Goal: Information Seeking & Learning: Find specific fact

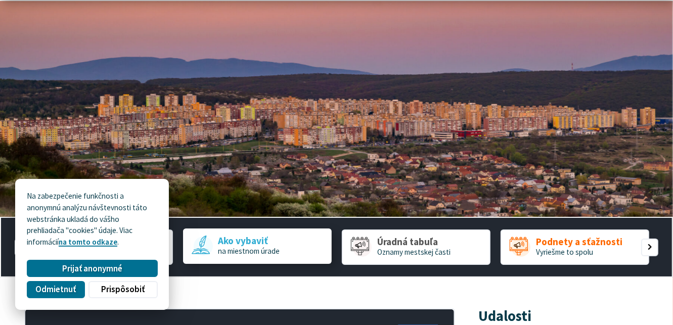
scroll to position [152, 0]
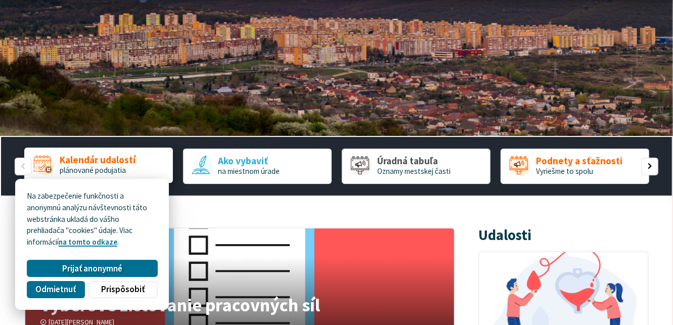
click at [119, 166] on span "plánované podujatia" at bounding box center [93, 170] width 66 height 10
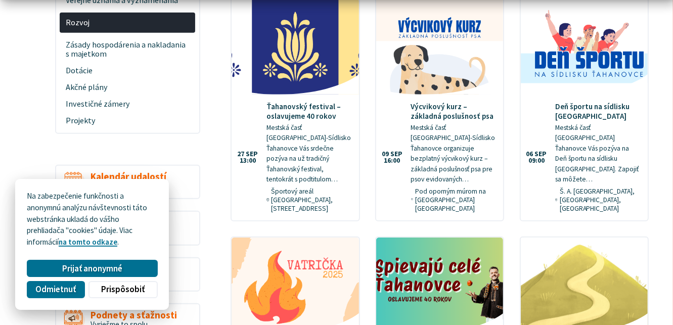
scroll to position [505, 0]
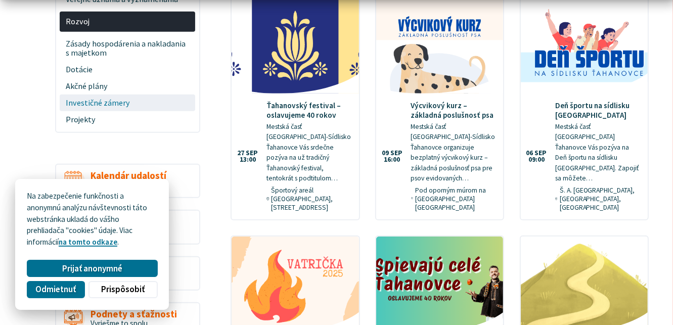
click at [87, 95] on span "Investičné zámery" at bounding box center [128, 103] width 124 height 17
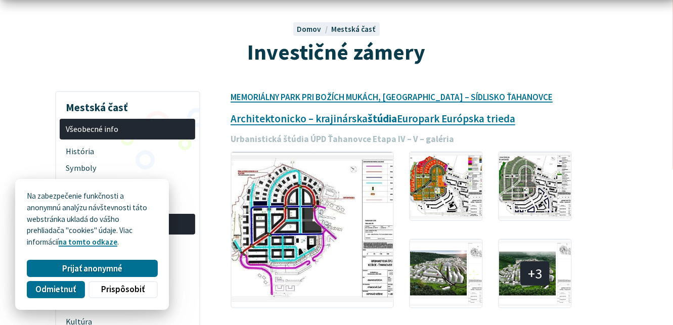
scroll to position [101, 0]
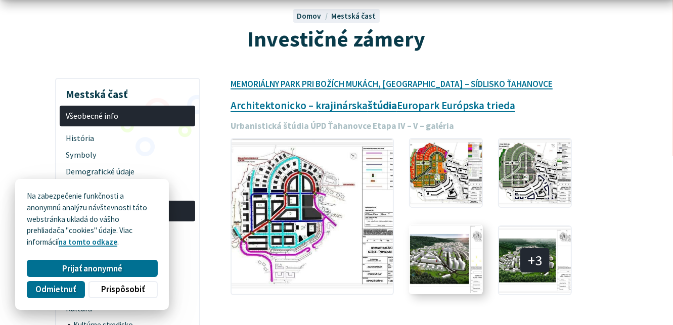
click at [439, 268] on img at bounding box center [445, 259] width 79 height 75
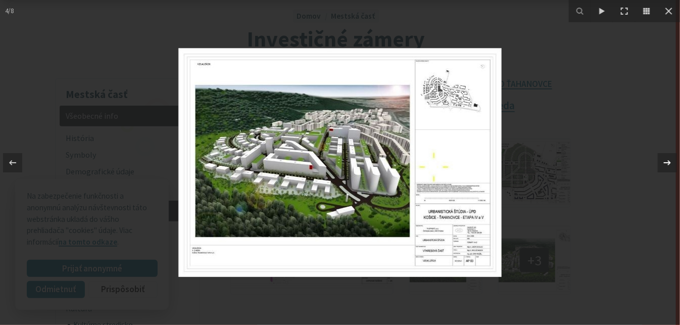
click at [669, 165] on icon at bounding box center [668, 163] width 12 height 12
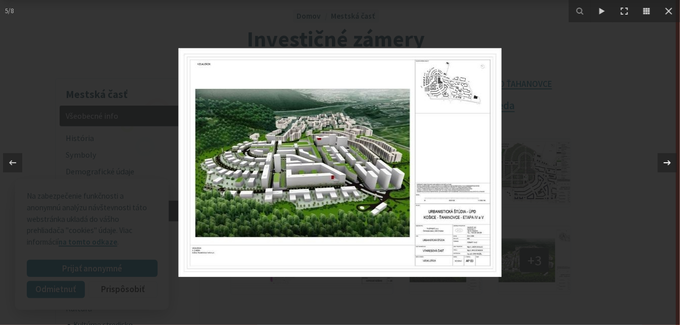
click at [668, 164] on icon at bounding box center [667, 162] width 7 height 5
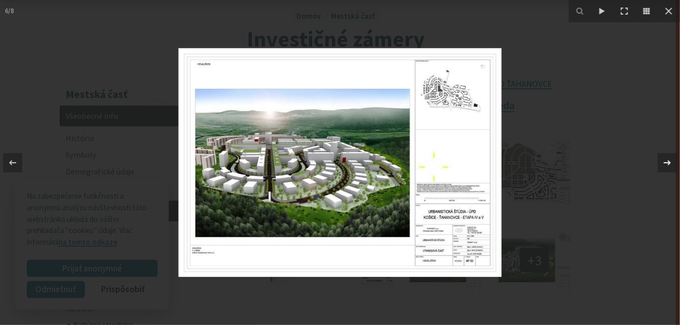
click at [669, 165] on icon at bounding box center [668, 163] width 12 height 12
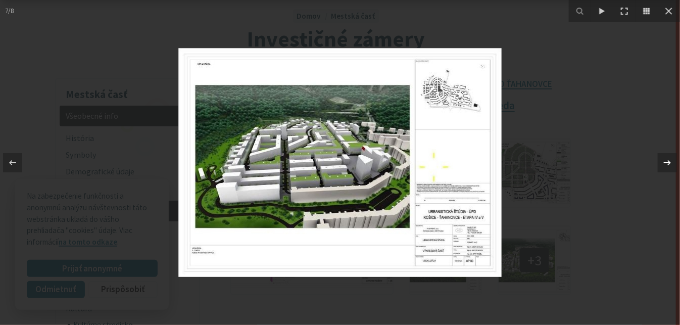
click at [669, 165] on icon at bounding box center [668, 163] width 12 height 12
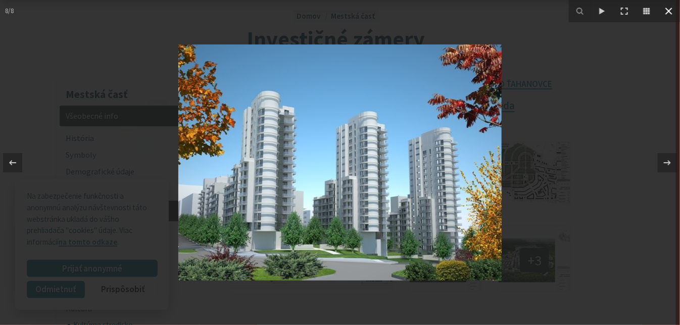
click at [672, 15] on icon at bounding box center [669, 11] width 12 height 12
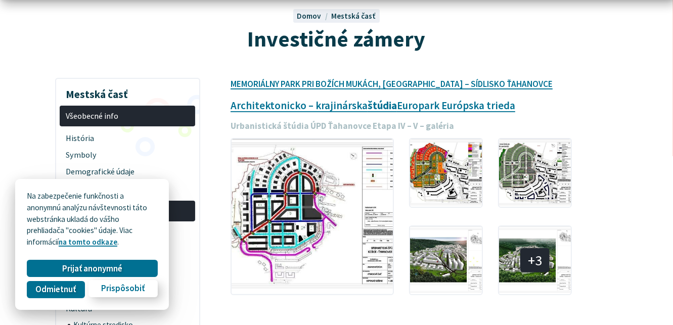
click at [108, 287] on span "Prispôsobiť" at bounding box center [122, 289] width 43 height 11
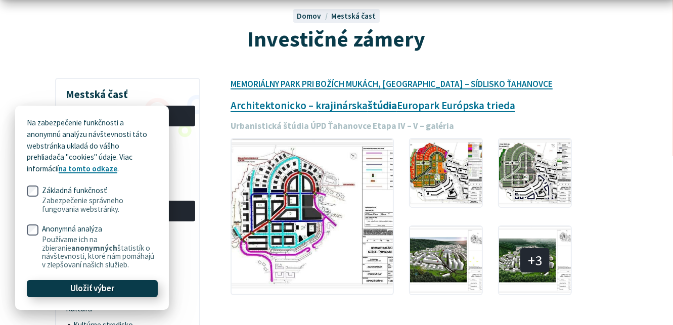
click at [95, 289] on span "Uložiť výber" at bounding box center [92, 289] width 44 height 11
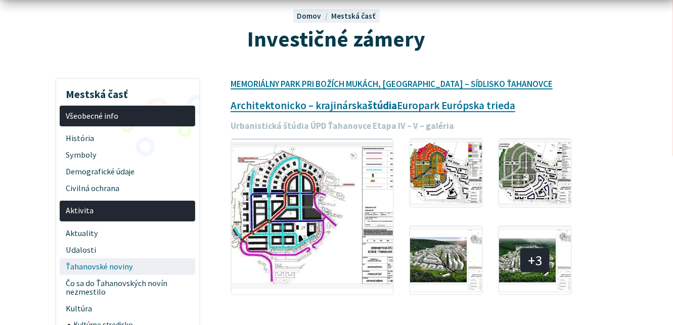
click at [113, 265] on span "Ťahanovské noviny" at bounding box center [128, 266] width 124 height 17
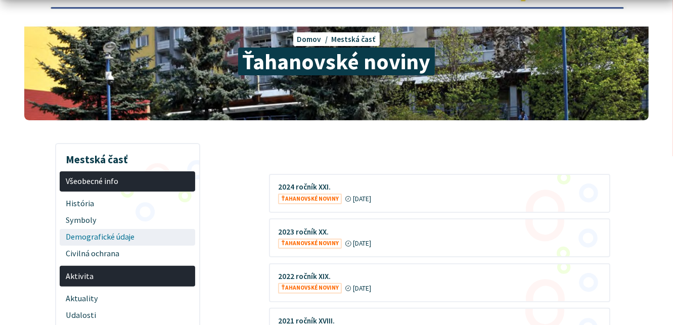
scroll to position [202, 0]
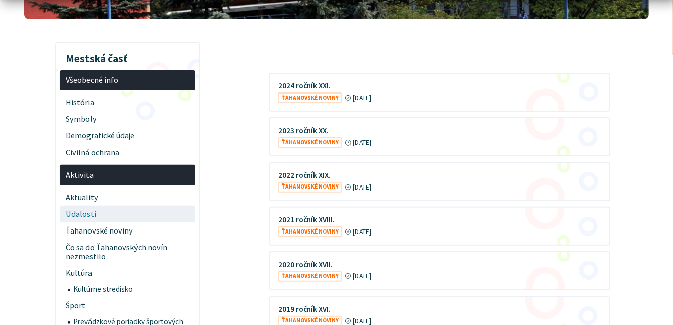
click at [78, 210] on span "Udalosti" at bounding box center [128, 214] width 124 height 17
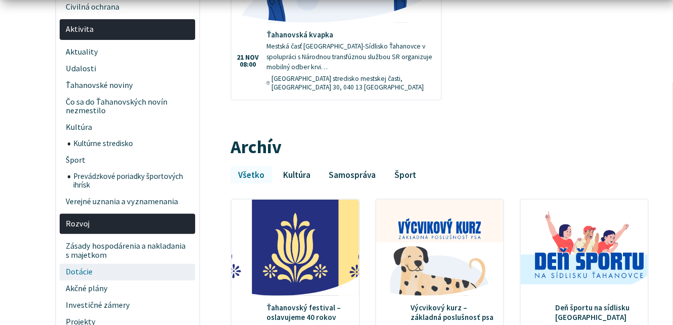
scroll to position [354, 0]
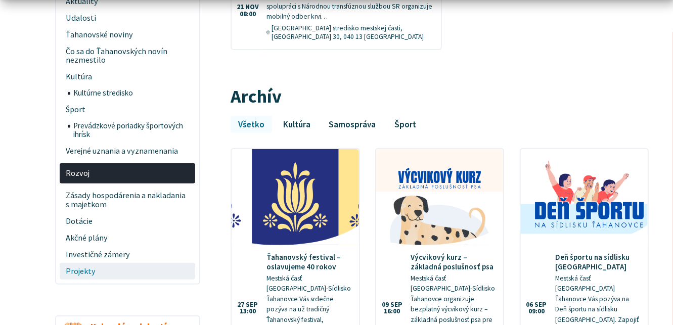
click at [90, 263] on span "Projekty" at bounding box center [128, 271] width 124 height 17
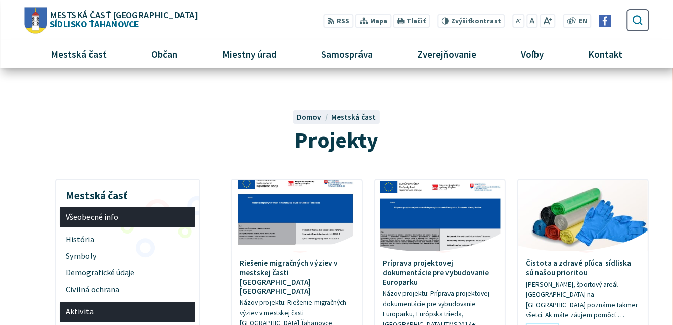
click at [636, 23] on icon "submit" at bounding box center [637, 20] width 12 height 12
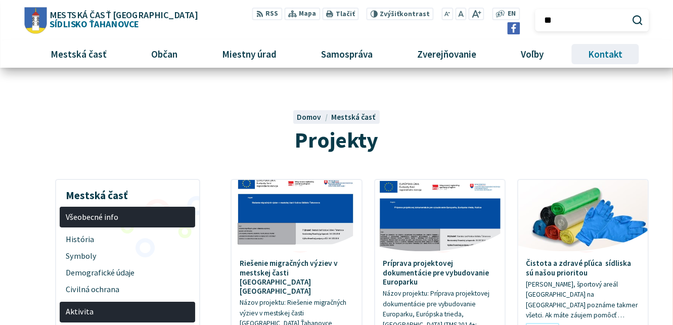
type input "*"
type input "********"
click at [629, 12] on button "Odoslať vyhľadávací formulár" at bounding box center [637, 20] width 17 height 17
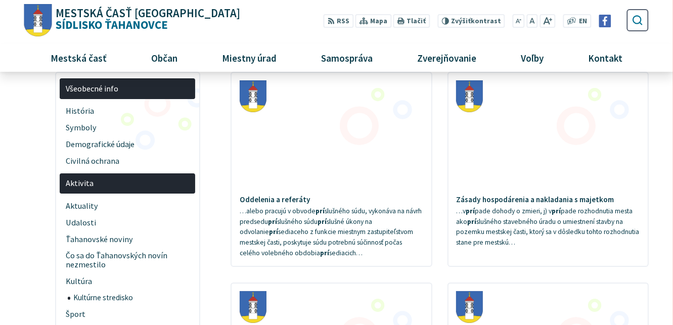
click at [640, 21] on use "submit" at bounding box center [637, 20] width 10 height 10
click at [639, 19] on icon "submit" at bounding box center [637, 20] width 12 height 12
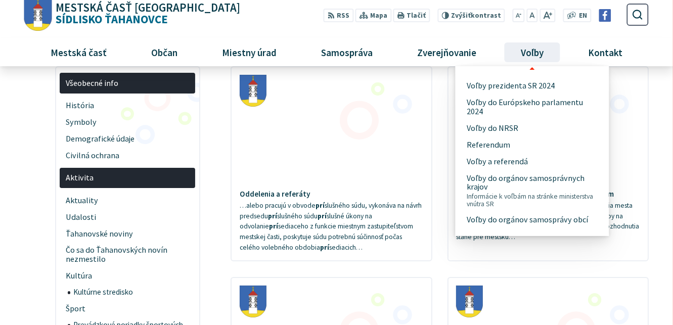
scroll to position [135, 0]
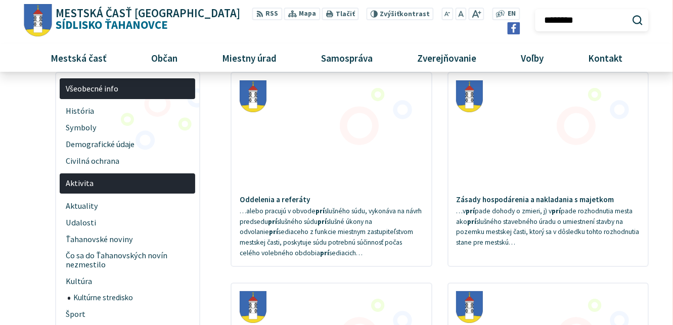
click at [639, 10] on input "********" at bounding box center [591, 20] width 113 height 22
click at [565, 19] on input "********" at bounding box center [591, 20] width 113 height 22
type input "********"
click at [628, 12] on button "Odoslať vyhľadávací formulár" at bounding box center [636, 20] width 17 height 17
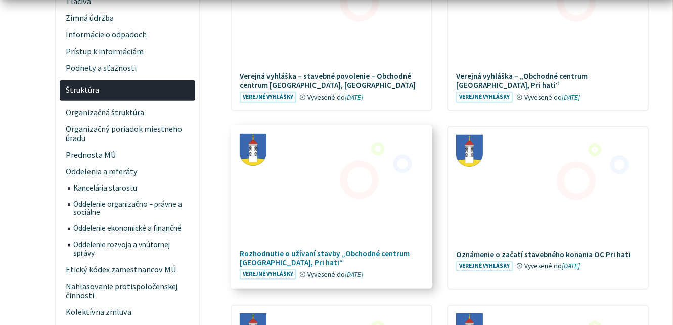
scroll to position [556, 0]
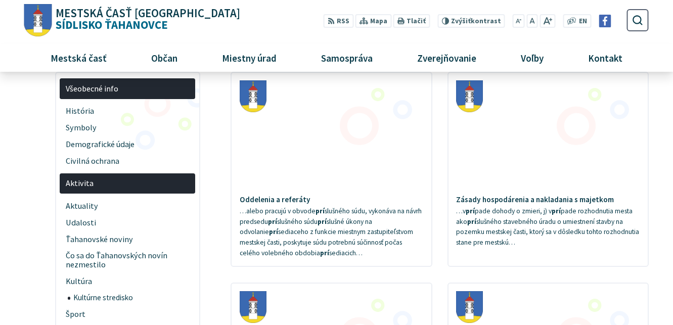
scroll to position [152, 0]
